Goal: Task Accomplishment & Management: Use online tool/utility

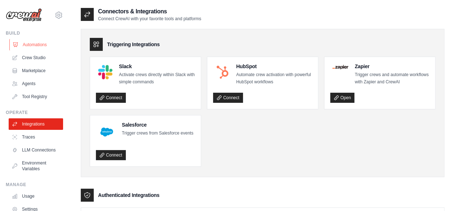
click at [35, 42] on link "Automations" at bounding box center [36, 45] width 54 height 12
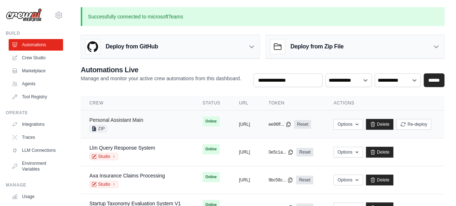
click at [130, 120] on link "Personal Assistant Main" at bounding box center [116, 120] width 54 height 6
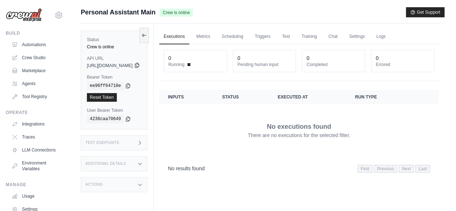
click at [140, 66] on icon at bounding box center [137, 65] width 6 height 6
click at [189, 36] on link "Executions" at bounding box center [174, 36] width 30 height 15
click at [215, 37] on link "Metrics" at bounding box center [203, 36] width 23 height 15
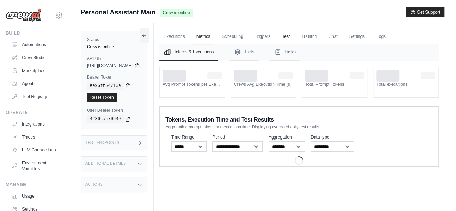
click at [294, 37] on link "Test" at bounding box center [286, 36] width 17 height 15
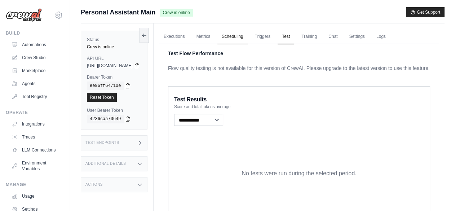
click at [241, 36] on link "Scheduling" at bounding box center [233, 36] width 30 height 15
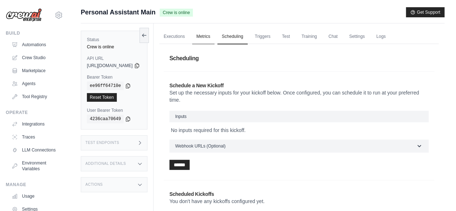
click at [215, 35] on link "Metrics" at bounding box center [203, 36] width 23 height 15
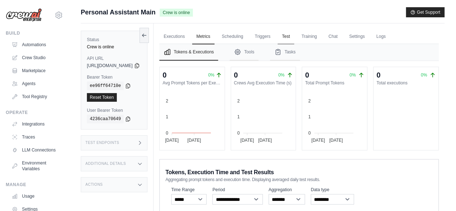
click at [294, 35] on link "Test" at bounding box center [286, 36] width 17 height 15
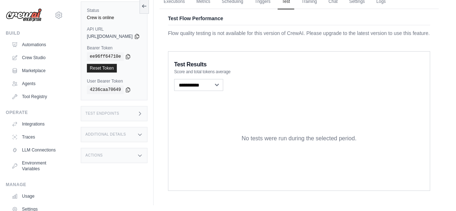
scroll to position [43, 0]
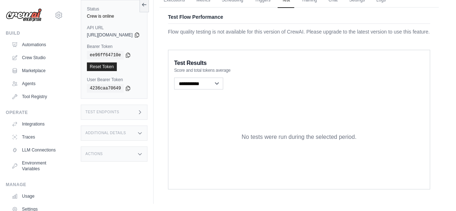
click at [231, 95] on div "No tests were run during the selected period." at bounding box center [299, 137] width 250 height 92
click at [224, 80] on select "**********" at bounding box center [198, 84] width 49 height 12
select select "**********"
click at [191, 78] on select "**********" at bounding box center [198, 84] width 49 height 12
click at [253, 28] on p "Flow quality testing is not available for this version of CrewAI. Please upgrad…" at bounding box center [299, 31] width 262 height 7
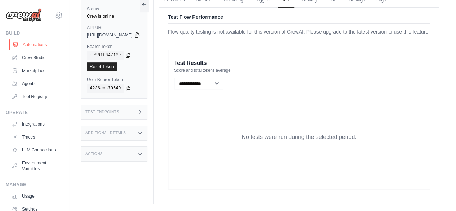
click at [29, 42] on link "Automations" at bounding box center [36, 45] width 54 height 12
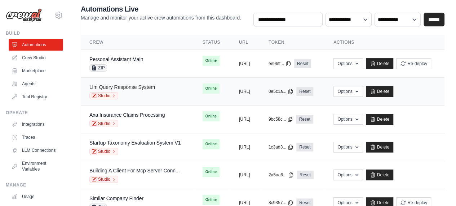
scroll to position [61, 0]
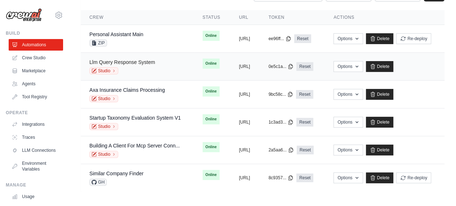
click at [135, 60] on link "Llm Query Response System" at bounding box center [122, 62] width 66 height 6
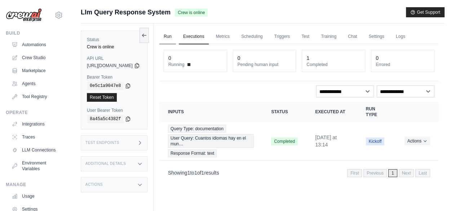
click at [176, 35] on link "Run" at bounding box center [167, 36] width 17 height 15
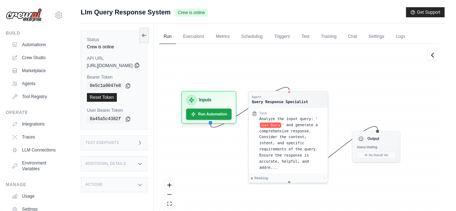
click at [140, 64] on icon at bounding box center [137, 65] width 6 height 6
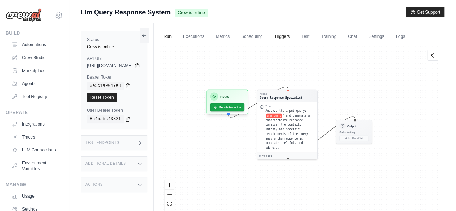
click at [295, 41] on link "Triggers" at bounding box center [282, 36] width 25 height 15
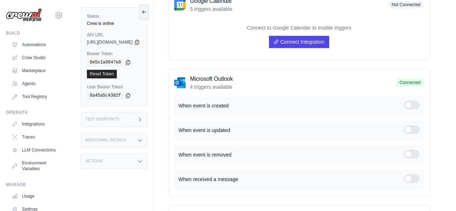
scroll to position [361, 0]
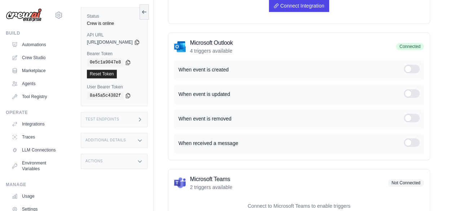
click at [412, 73] on div at bounding box center [412, 69] width 16 height 9
click at [410, 97] on div at bounding box center [412, 93] width 16 height 9
click at [409, 119] on div at bounding box center [412, 118] width 16 height 9
click at [411, 147] on div at bounding box center [412, 142] width 16 height 9
click at [140, 42] on icon at bounding box center [137, 42] width 6 height 6
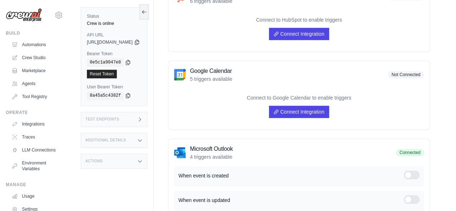
scroll to position [216, 0]
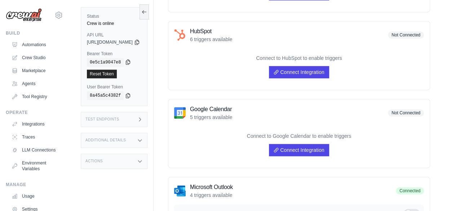
click at [126, 62] on icon at bounding box center [128, 62] width 6 height 6
click at [139, 41] on icon at bounding box center [137, 42] width 4 height 5
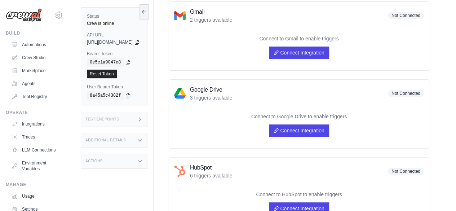
scroll to position [0, 0]
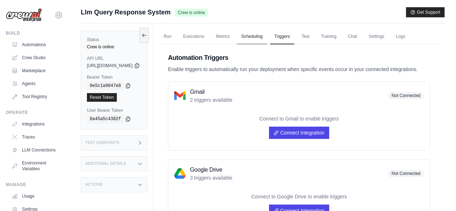
click at [267, 39] on link "Scheduling" at bounding box center [252, 36] width 30 height 15
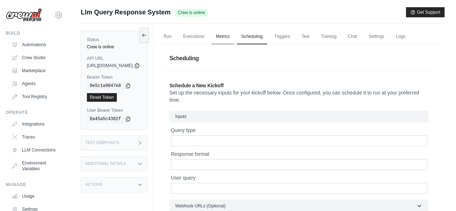
click at [235, 39] on link "Metrics" at bounding box center [223, 36] width 23 height 15
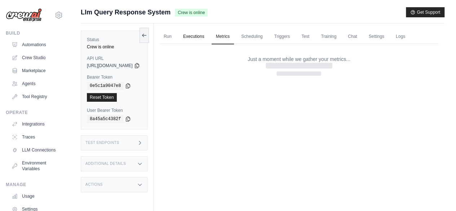
click at [209, 38] on link "Executions" at bounding box center [194, 36] width 30 height 15
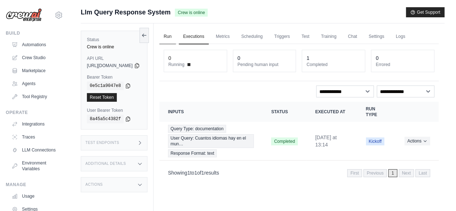
click at [176, 35] on link "Run" at bounding box center [167, 36] width 17 height 15
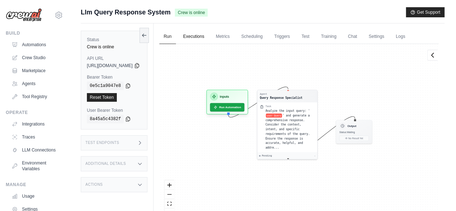
click at [209, 40] on link "Executions" at bounding box center [194, 36] width 30 height 15
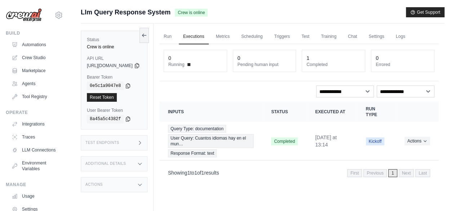
click at [145, 137] on div "Test Endpoints" at bounding box center [114, 142] width 67 height 15
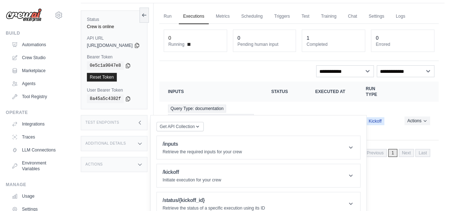
scroll to position [30, 0]
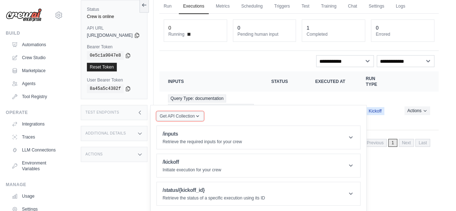
click at [195, 116] on span "Get API Collection" at bounding box center [177, 116] width 35 height 6
click at [214, 131] on div "Postman API Collection" at bounding box center [196, 131] width 69 height 7
drag, startPoint x: 202, startPoint y: 110, endPoint x: 201, endPoint y: 118, distance: 8.4
click at [201, 110] on div "Get API Collection Postman API Collection /inputs Retrieve the required inputs …" at bounding box center [258, 158] width 216 height 107
click at [195, 115] on span "Get API Collection" at bounding box center [177, 116] width 35 height 6
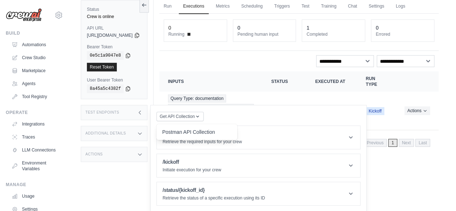
click at [185, 127] on div "Postman API Collection" at bounding box center [197, 132] width 81 height 13
click at [355, 135] on icon at bounding box center [350, 137] width 7 height 7
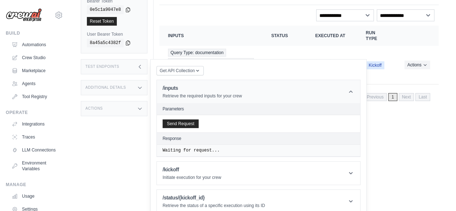
scroll to position [82, 0]
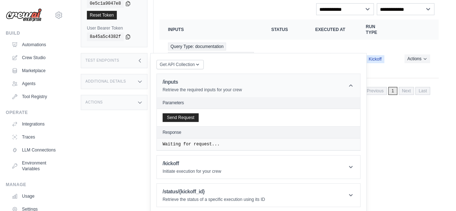
click at [226, 84] on h1 "/inputs" at bounding box center [202, 81] width 79 height 7
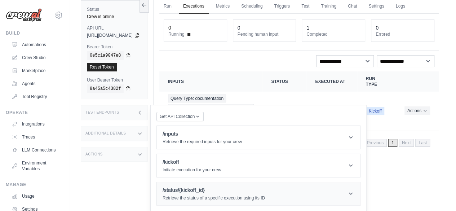
click at [264, 197] on p "Retrieve the status of a specific execution using its ID" at bounding box center [214, 198] width 102 height 6
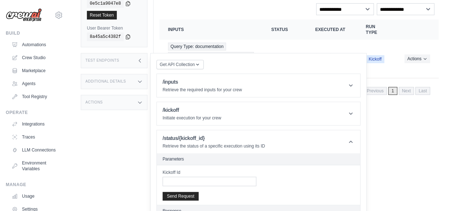
scroll to position [105, 0]
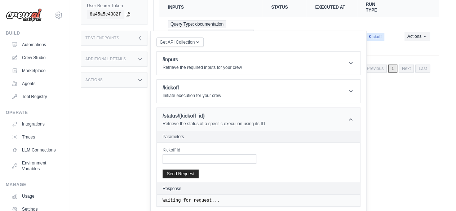
click at [320, 118] on header "/status/{kickoff_id} Retrieve the status of a specific execution using its ID" at bounding box center [259, 119] width 204 height 23
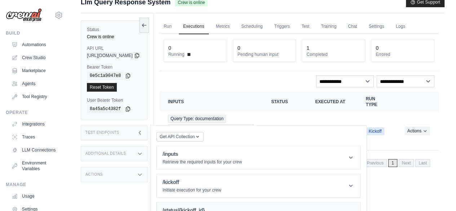
scroll to position [0, 0]
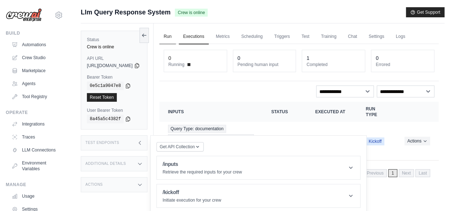
click at [176, 37] on link "Run" at bounding box center [167, 36] width 17 height 15
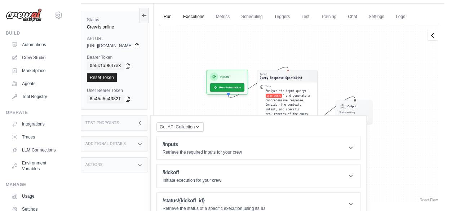
scroll to position [30, 0]
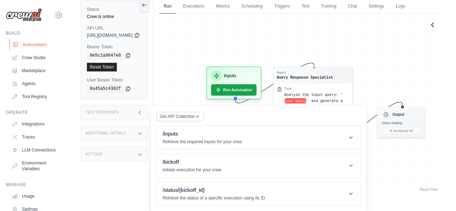
click at [21, 43] on link "Automations" at bounding box center [36, 45] width 54 height 12
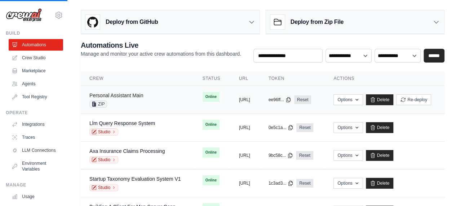
click at [121, 93] on link "Personal Assistant Main" at bounding box center [116, 95] width 54 height 6
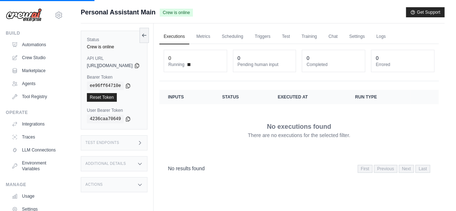
click at [324, 29] on div "Executions Metrics Scheduling Triggers Test Training Chat Settings Logs 0 Runni…" at bounding box center [299, 128] width 291 height 211
click at [320, 35] on link "Training" at bounding box center [309, 36] width 24 height 15
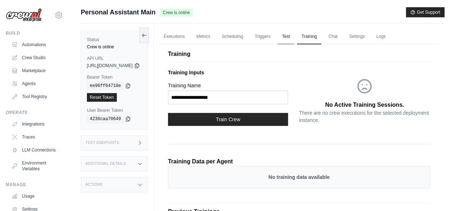
click at [294, 37] on link "Test" at bounding box center [286, 36] width 17 height 15
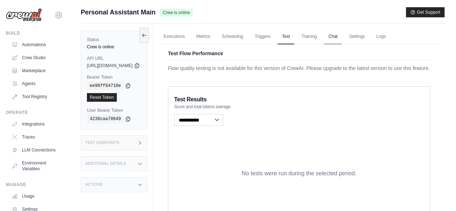
click at [342, 35] on link "Chat" at bounding box center [333, 36] width 18 height 15
click at [275, 36] on link "Triggers" at bounding box center [263, 36] width 25 height 15
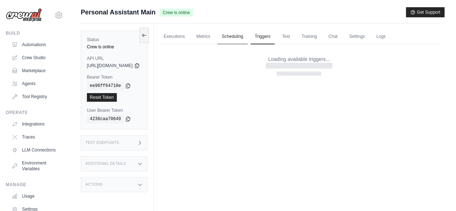
click at [248, 35] on link "Scheduling" at bounding box center [233, 36] width 30 height 15
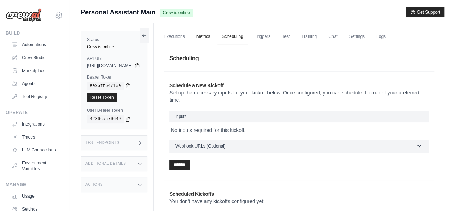
click at [215, 36] on link "Metrics" at bounding box center [203, 36] width 23 height 15
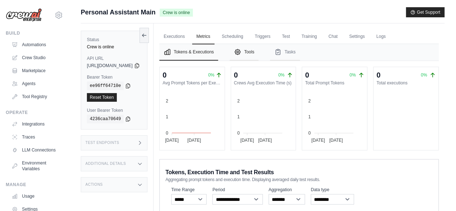
click at [241, 50] on icon "Tabs" at bounding box center [237, 51] width 5 height 5
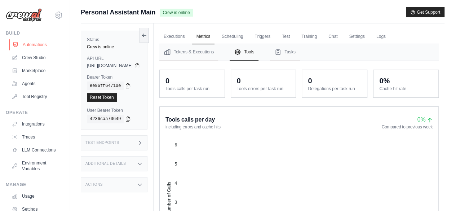
click at [28, 45] on link "Automations" at bounding box center [36, 45] width 54 height 12
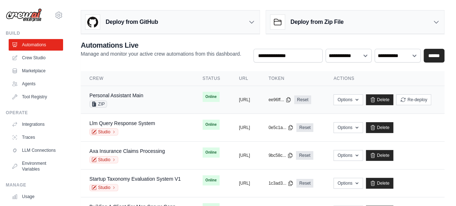
click at [112, 97] on div "Personal Assistant Main" at bounding box center [116, 95] width 54 height 7
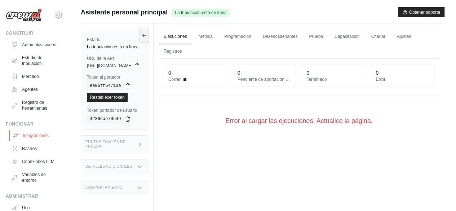
click at [18, 139] on link "Integraciones" at bounding box center [36, 136] width 54 height 12
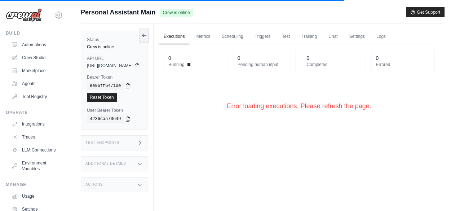
click at [230, 20] on div "Submit a support request Describe your issue or question * Please be specific a…" at bounding box center [263, 15] width 364 height 16
